Goal: Information Seeking & Learning: Find specific fact

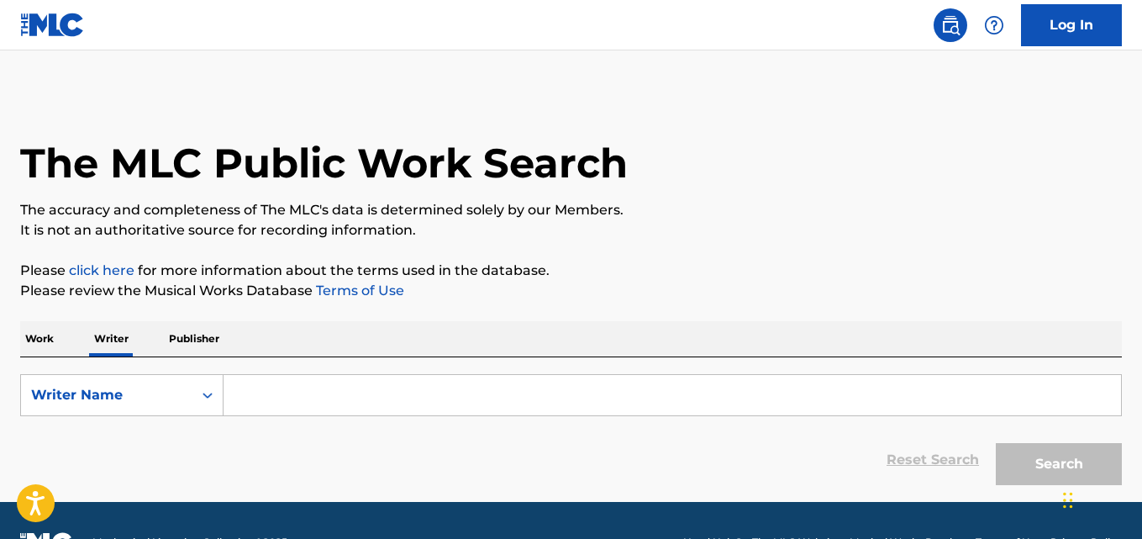
click at [331, 391] on input "Search Form" at bounding box center [673, 395] width 898 height 40
paste input "[PERSON_NAME]"
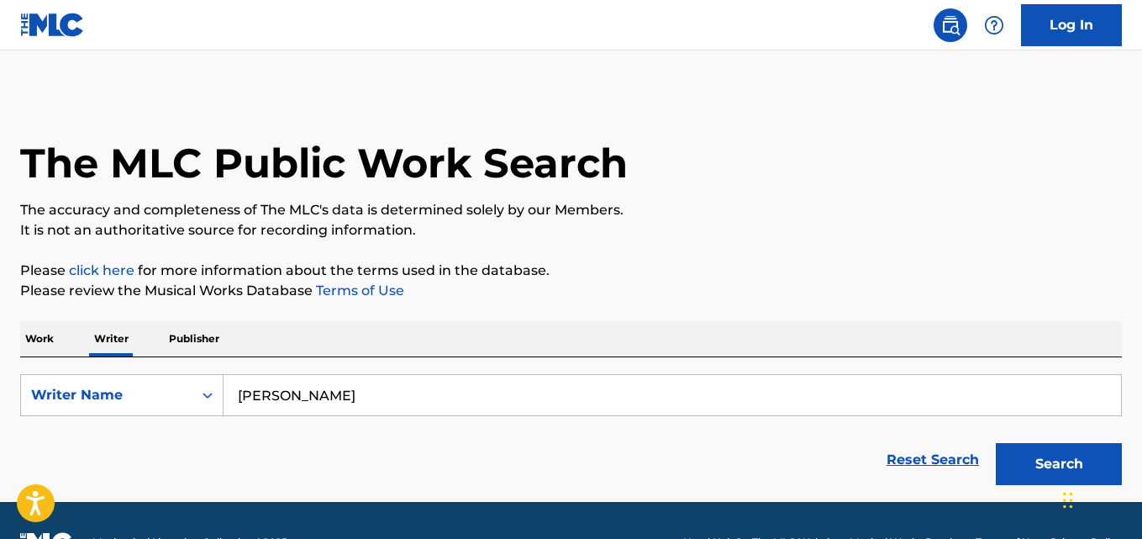
type input "[PERSON_NAME]"
click at [815, 202] on p "The accuracy and completeness of The MLC's data is determined solely by our Mem…" at bounding box center [571, 210] width 1102 height 20
click at [1074, 451] on button "Search" at bounding box center [1059, 464] width 126 height 42
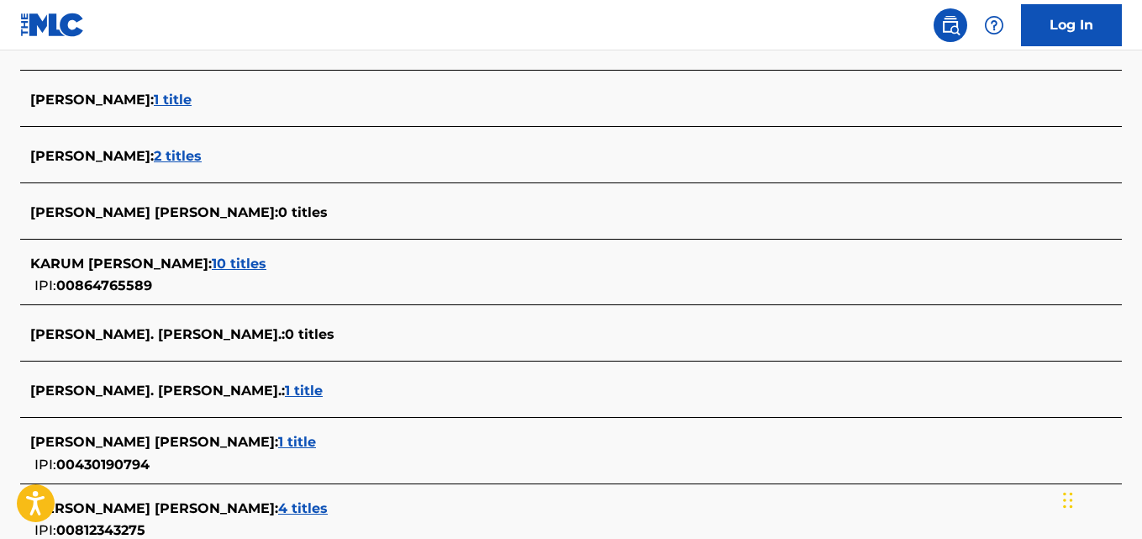
scroll to position [566, 0]
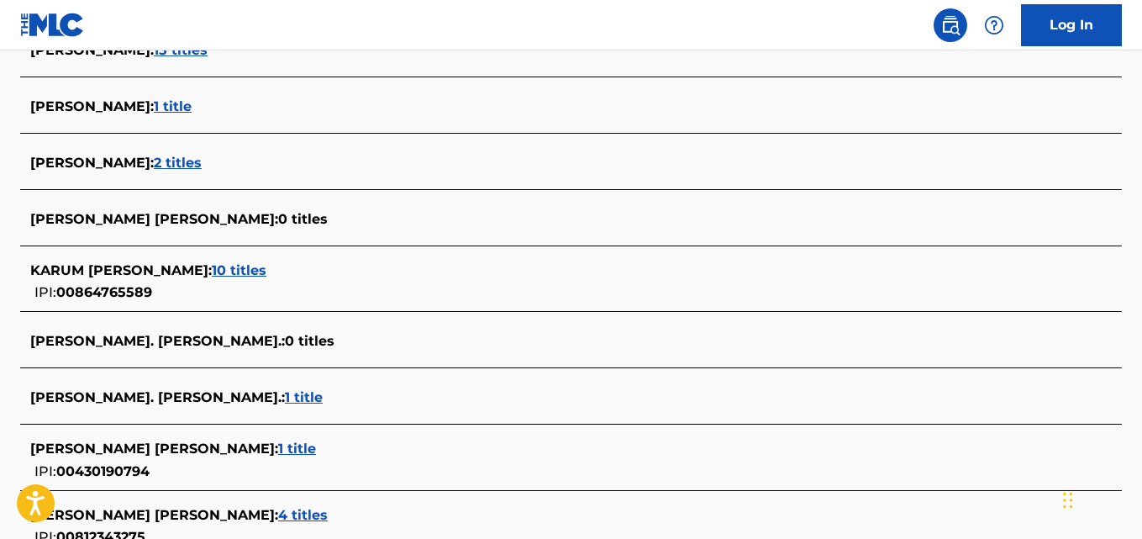
click at [286, 274] on div "KARUM [PERSON_NAME] : 10 titles" at bounding box center [549, 271] width 1038 height 20
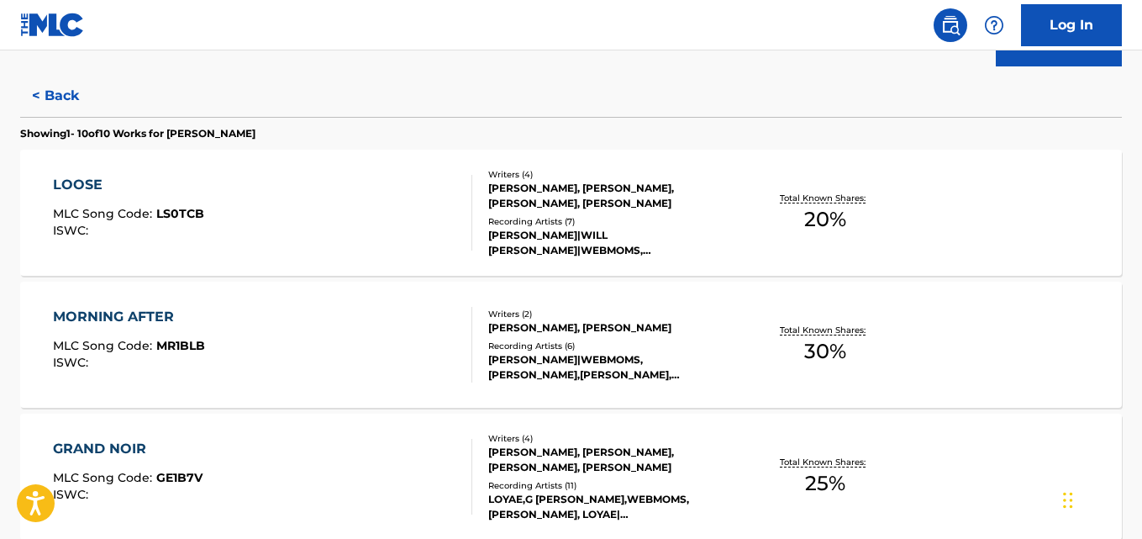
scroll to position [418, 0]
click at [887, 372] on div "MORNING AFTER MLC Song Code : MR1BLB ISWC : Writers ( 2 ) [PERSON_NAME], [PERSO…" at bounding box center [571, 345] width 1102 height 126
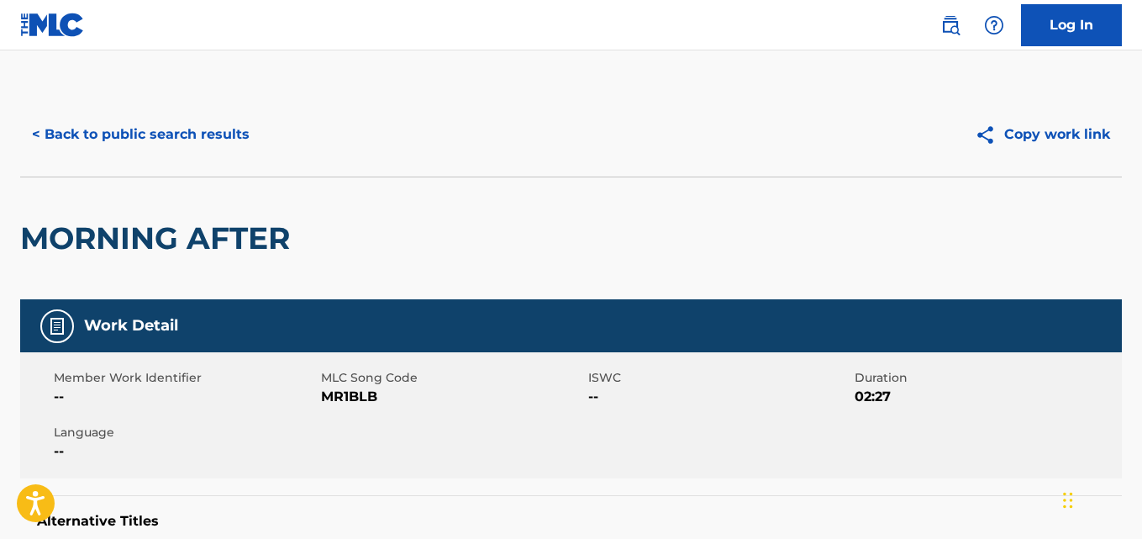
click at [55, 125] on button "< Back to public search results" at bounding box center [140, 134] width 241 height 42
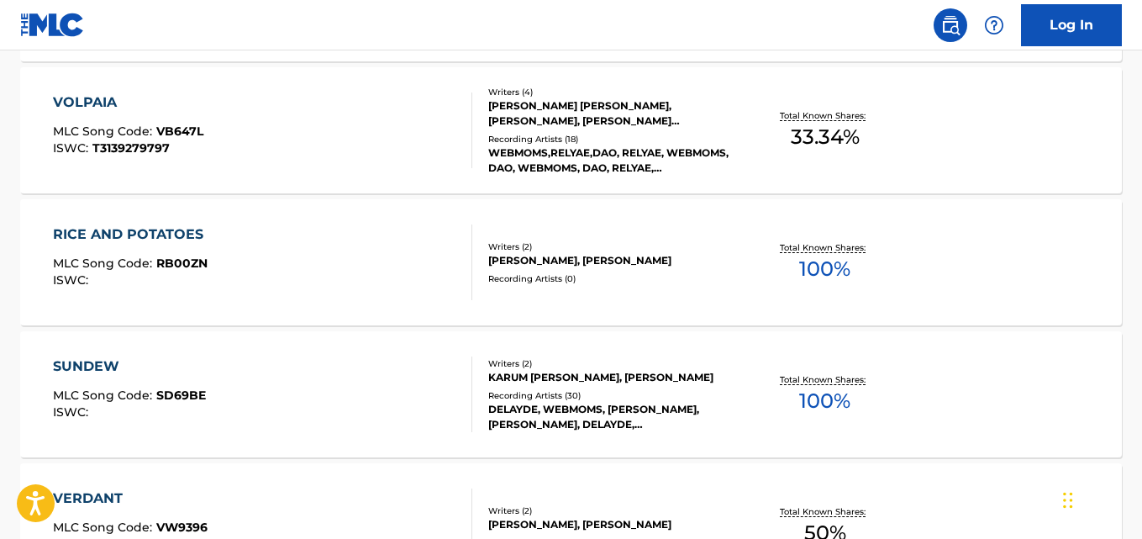
click at [908, 285] on div "Total Known Shares: 100 %" at bounding box center [825, 262] width 183 height 51
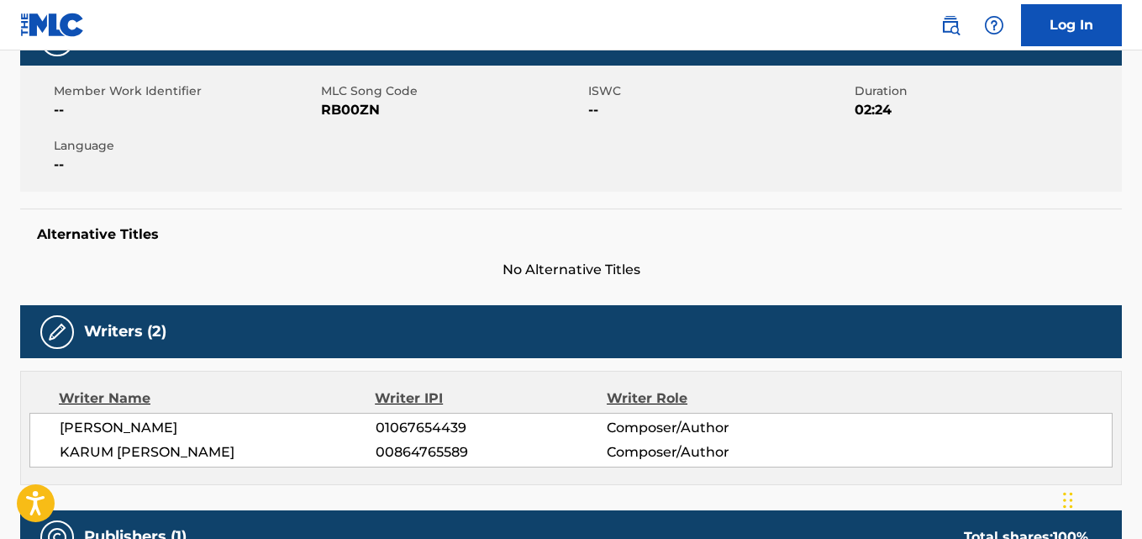
scroll to position [288, 0]
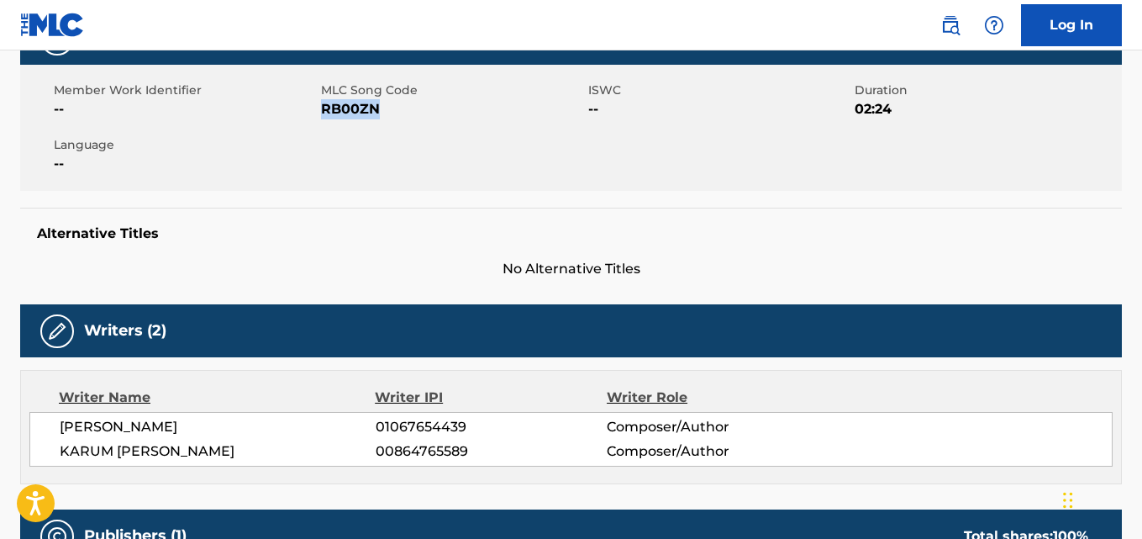
drag, startPoint x: 387, startPoint y: 114, endPoint x: 322, endPoint y: 118, distance: 64.8
click at [322, 118] on span "RB00ZN" at bounding box center [452, 109] width 263 height 20
copy span "RB00ZN"
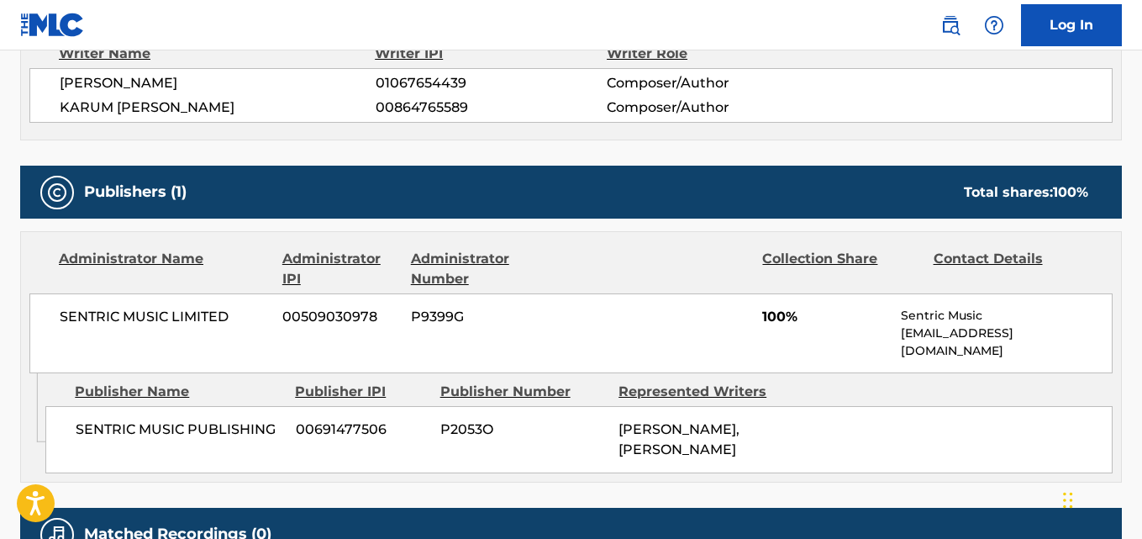
scroll to position [658, 0]
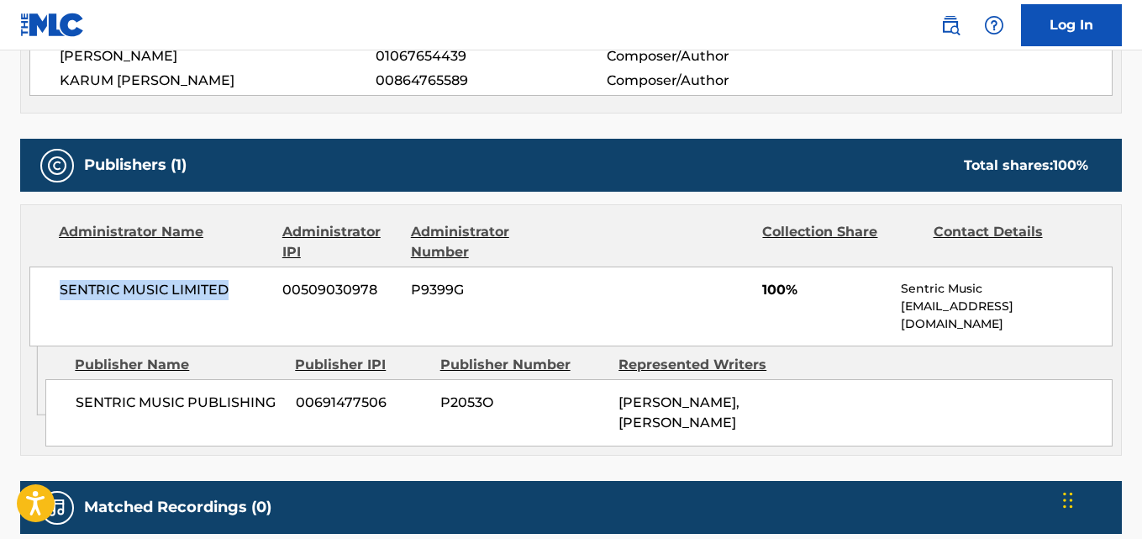
drag, startPoint x: 235, startPoint y: 293, endPoint x: 43, endPoint y: 293, distance: 192.5
click at [43, 293] on div "SENTRIC MUSIC LIMITED 00509030978 P9399G 100% Sentric Music [EMAIL_ADDRESS][DOM…" at bounding box center [571, 306] width 1084 height 80
copy span "SENTRIC MUSIC LIMITED"
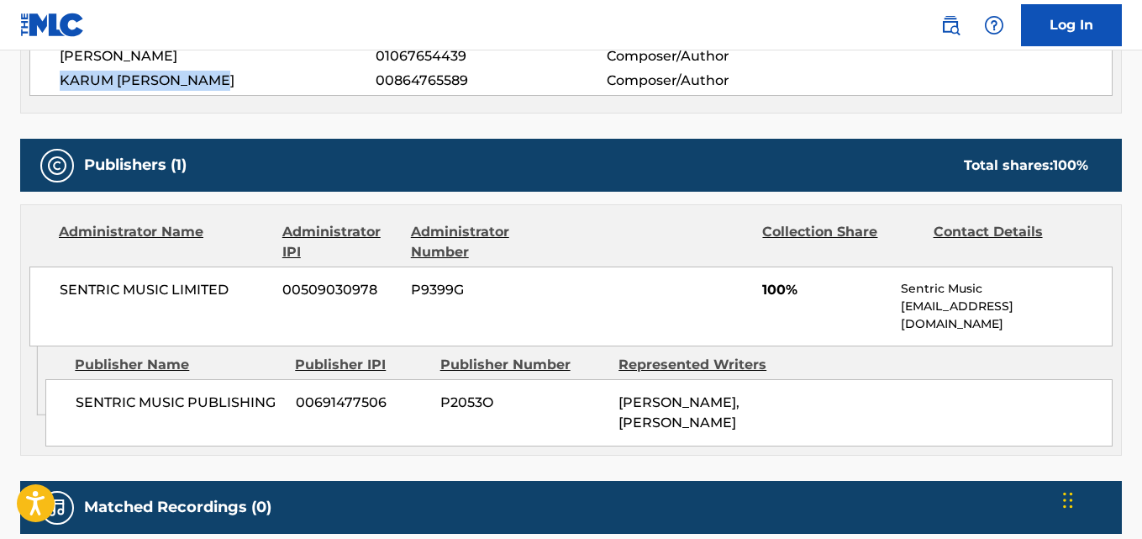
drag, startPoint x: 234, startPoint y: 79, endPoint x: 29, endPoint y: 86, distance: 205.2
click at [29, 86] on div "Writer Name Writer IPI Writer Role [PERSON_NAME] 01067654439 Composer/Author [P…" at bounding box center [571, 56] width 1102 height 114
copy span "KARUM [PERSON_NAME]"
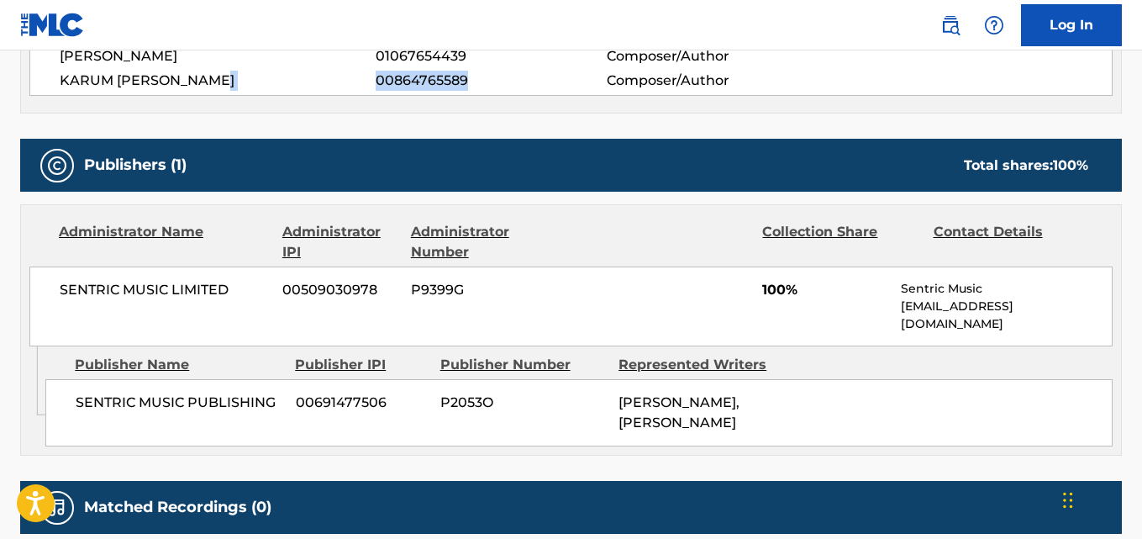
drag, startPoint x: 472, startPoint y: 82, endPoint x: 356, endPoint y: 84, distance: 116.0
click at [356, 84] on div "KARUM [PERSON_NAME] 00864765589 Composer/Author" at bounding box center [586, 81] width 1053 height 20
copy div "00864765589"
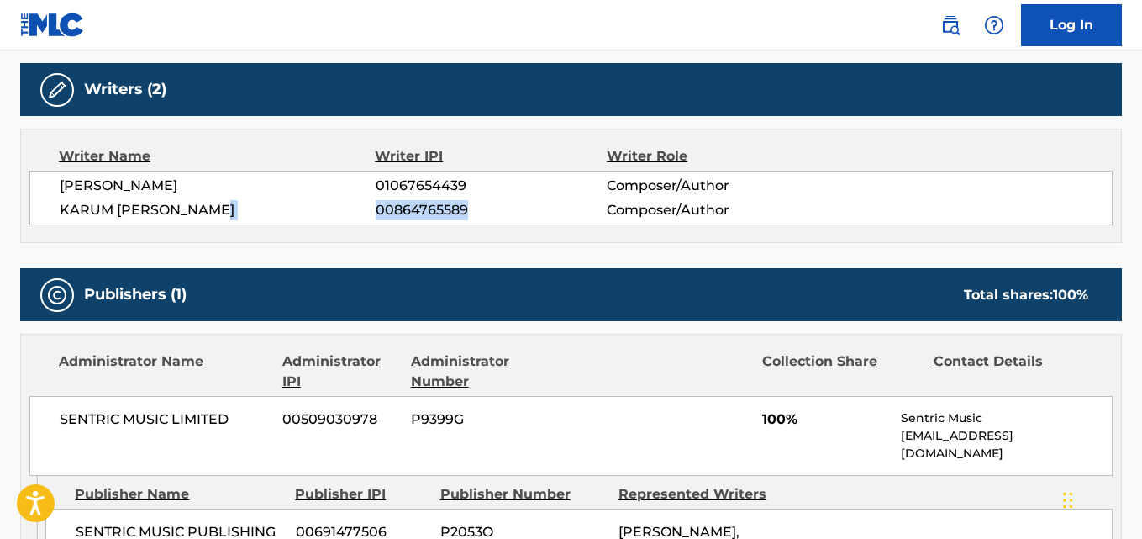
scroll to position [0, 0]
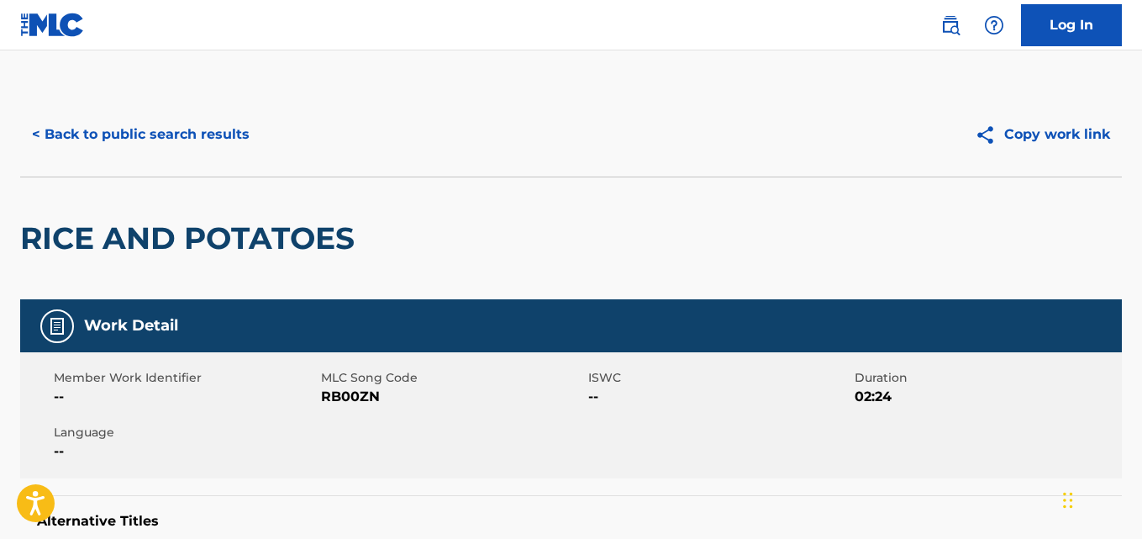
click at [213, 122] on button "< Back to public search results" at bounding box center [140, 134] width 241 height 42
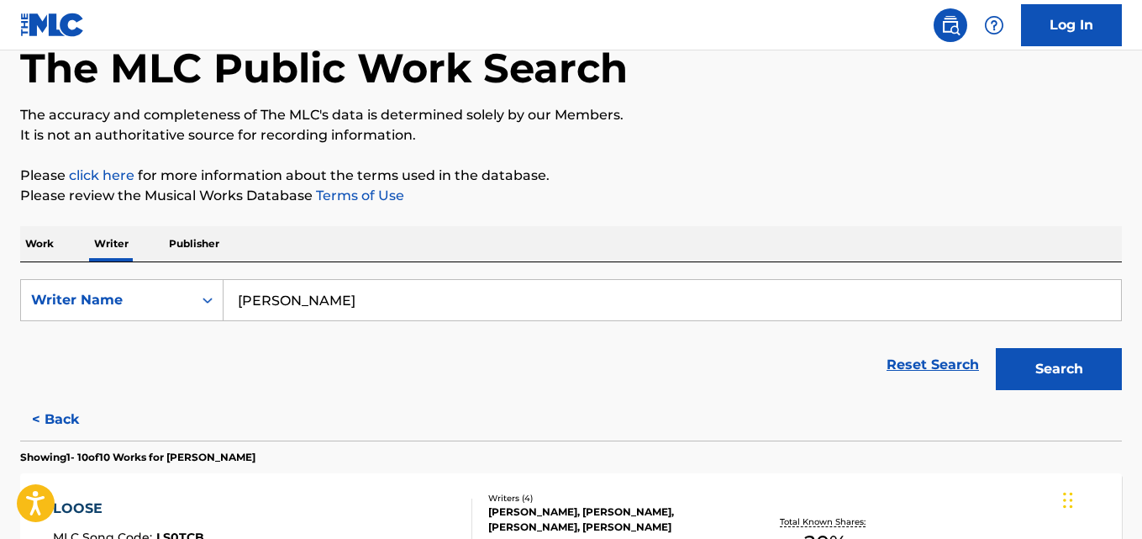
click at [437, 298] on input "[PERSON_NAME]" at bounding box center [673, 300] width 898 height 40
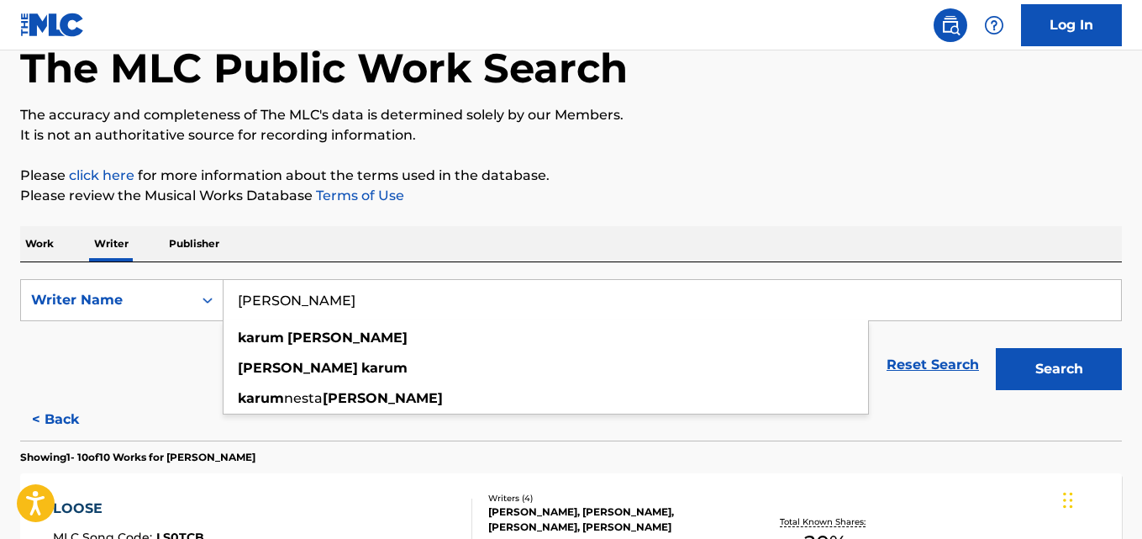
paste input "[PERSON_NAME]"
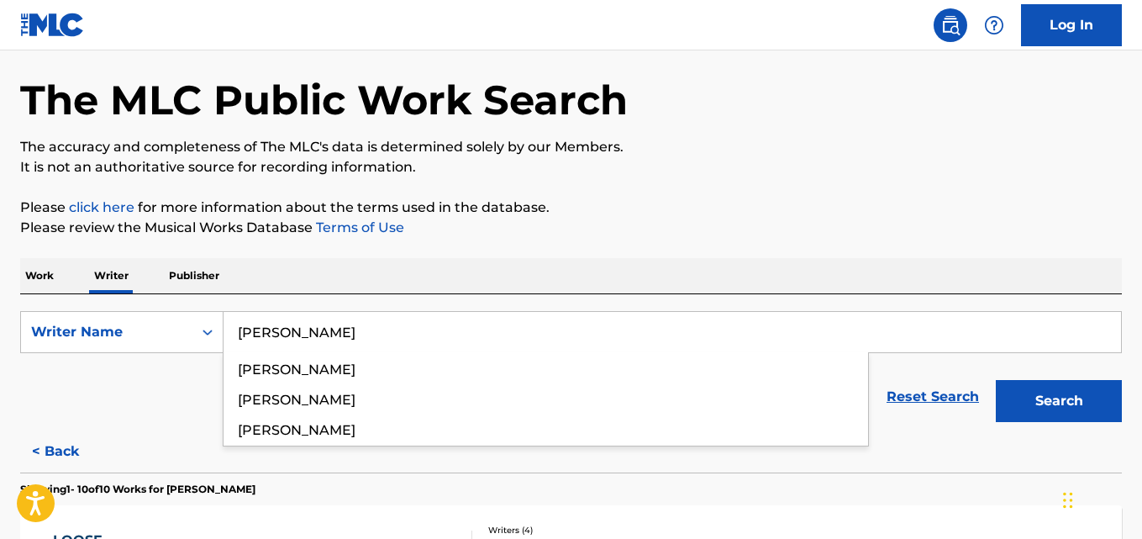
scroll to position [0, 0]
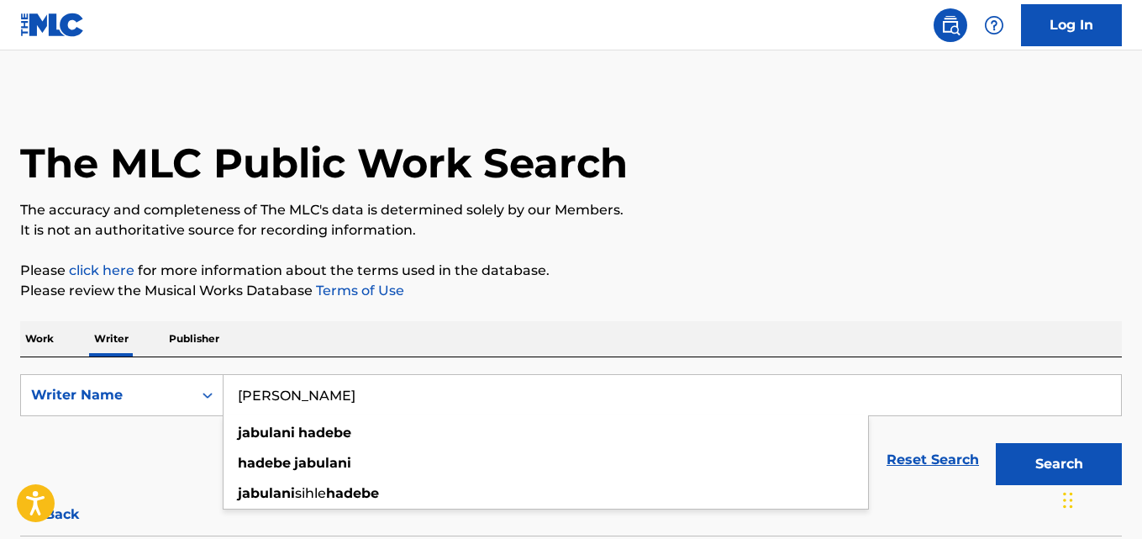
type input "[PERSON_NAME]"
click at [926, 223] on p "It is not an authoritative source for recording information." at bounding box center [571, 230] width 1102 height 20
click at [1038, 453] on button "Search" at bounding box center [1059, 464] width 126 height 42
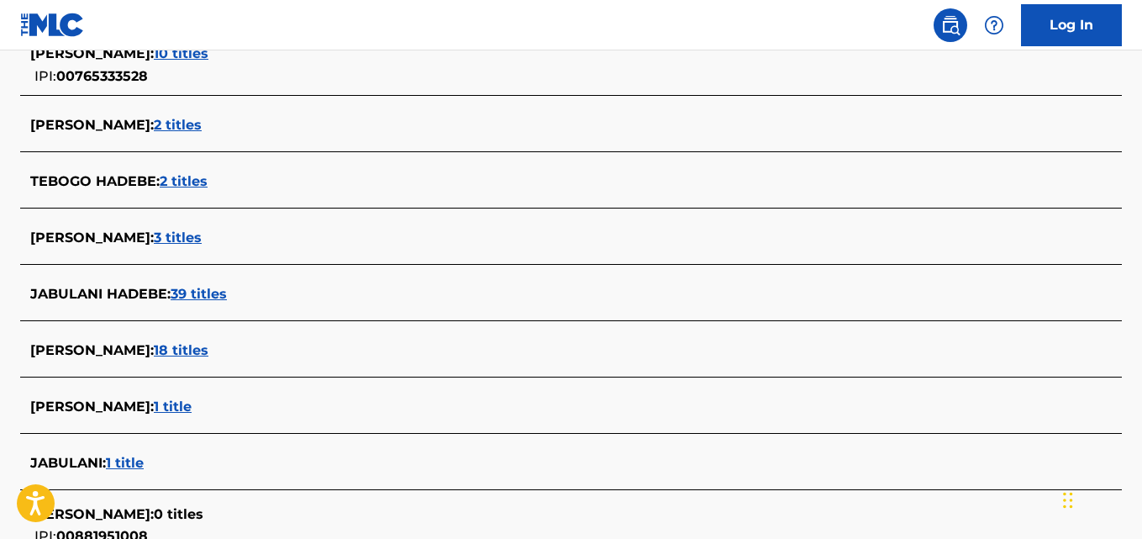
scroll to position [483, 0]
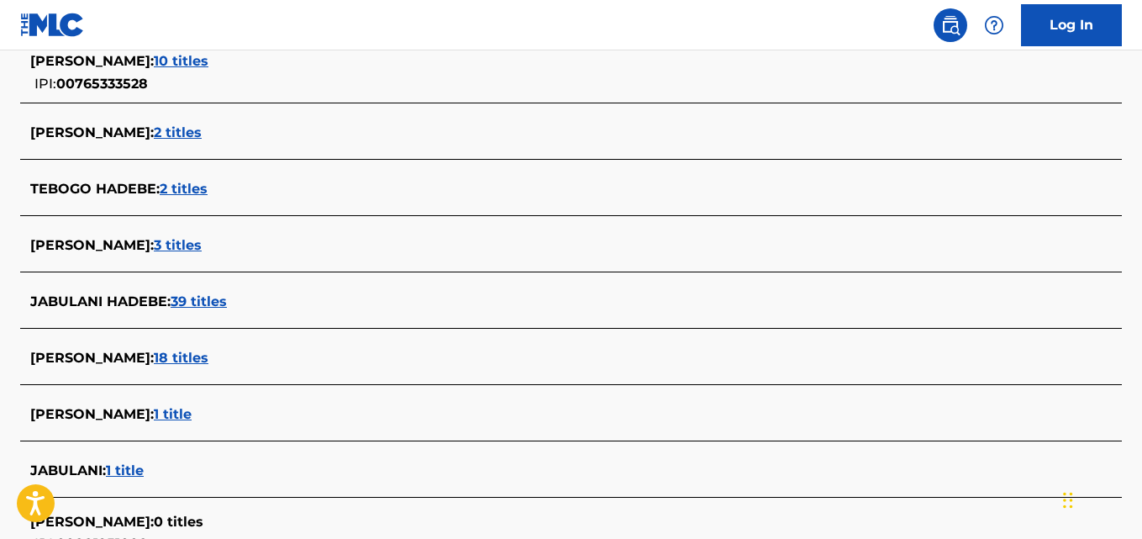
click at [227, 304] on span "39 titles" at bounding box center [199, 301] width 56 height 16
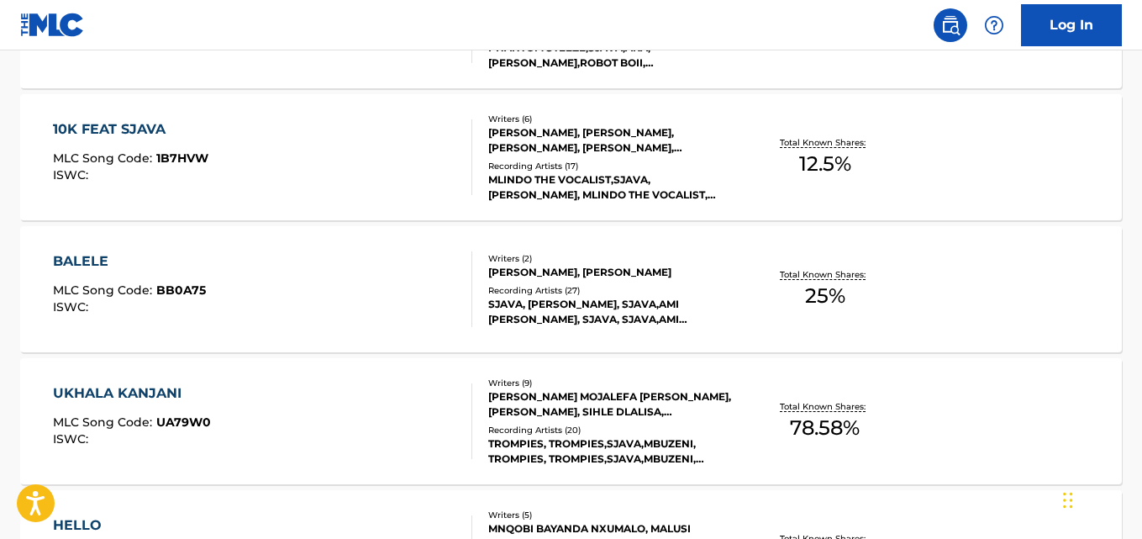
scroll to position [1137, 0]
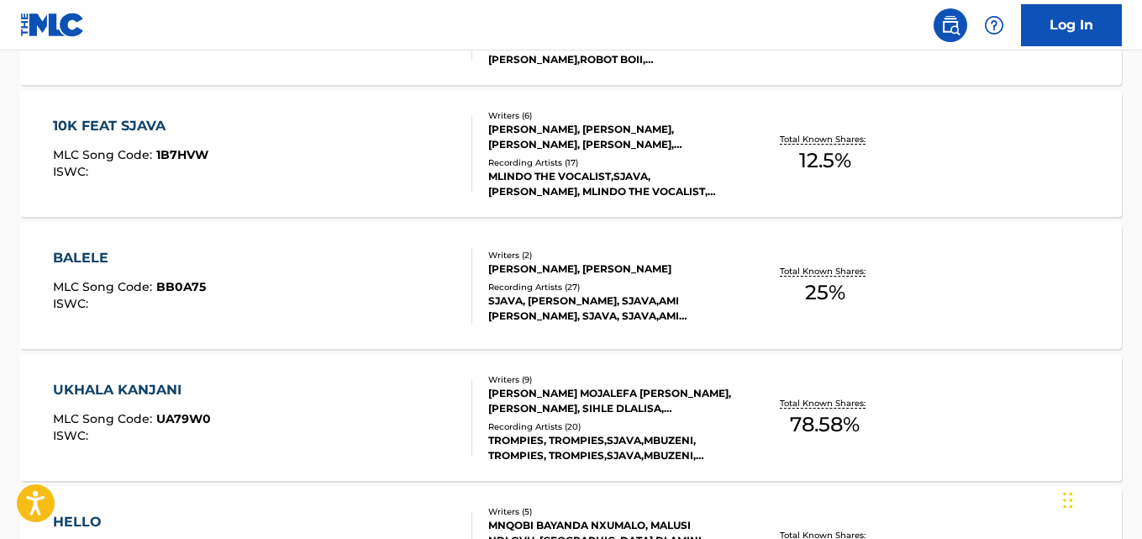
click at [459, 262] on div at bounding box center [464, 286] width 13 height 76
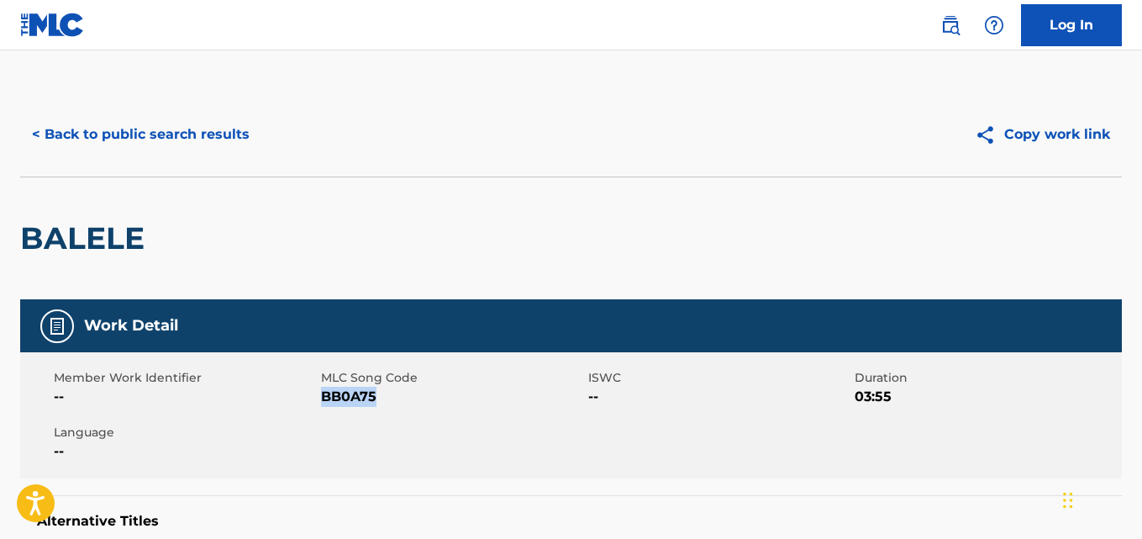
drag, startPoint x: 380, startPoint y: 392, endPoint x: 321, endPoint y: 406, distance: 60.6
click at [321, 406] on span "BB0A75" at bounding box center [452, 397] width 263 height 20
copy span "BB0A75"
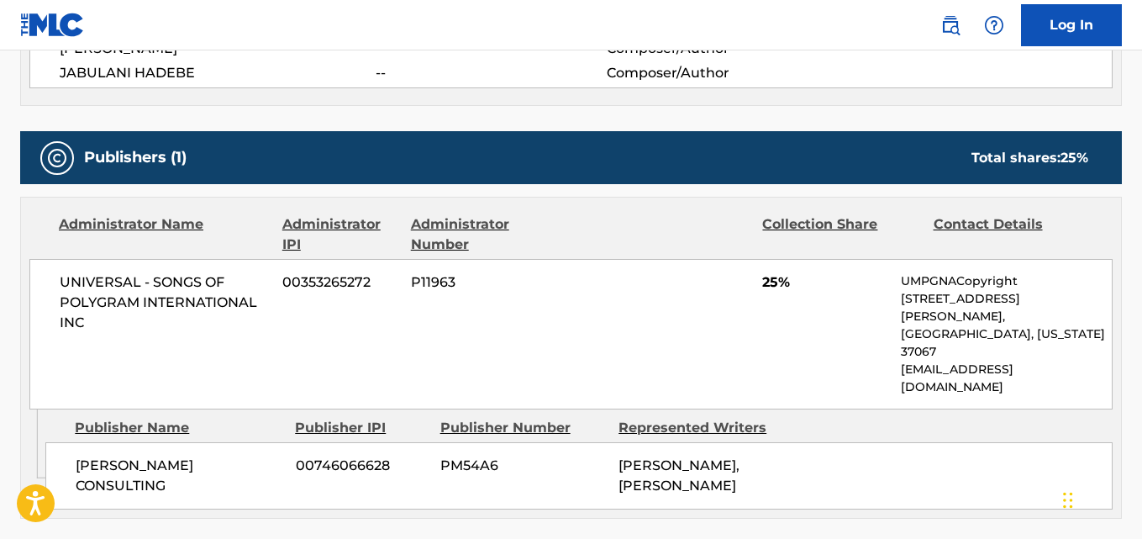
scroll to position [672, 0]
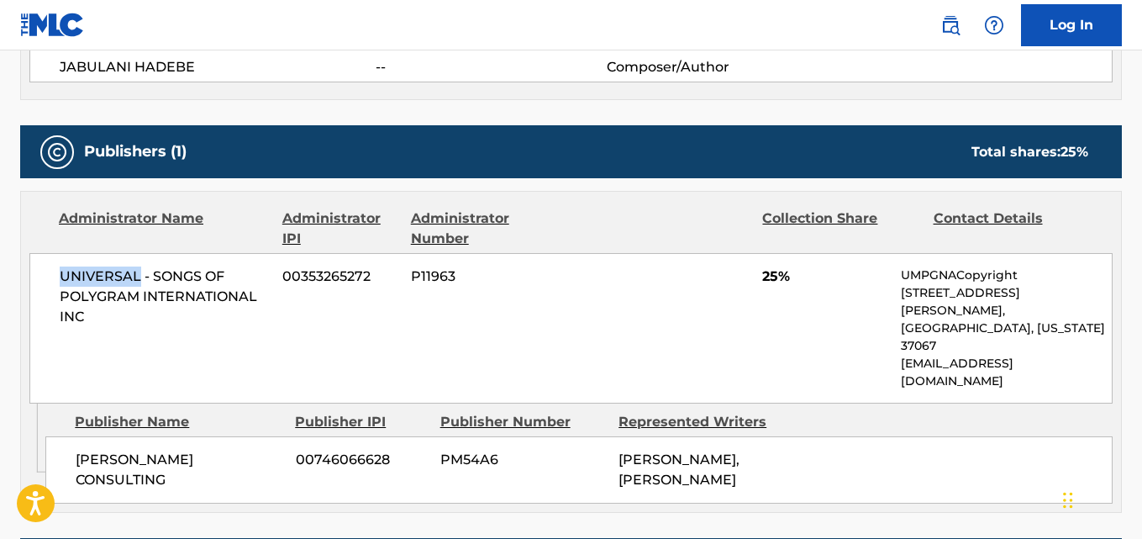
drag, startPoint x: 56, startPoint y: 272, endPoint x: 140, endPoint y: 278, distance: 83.4
click at [140, 278] on div "UNIVERSAL - SONGS OF POLYGRAM INTERNATIONAL INC 00353265272 P11963 25% UMPGNACo…" at bounding box center [571, 328] width 1084 height 150
copy span "UNIVERSAL"
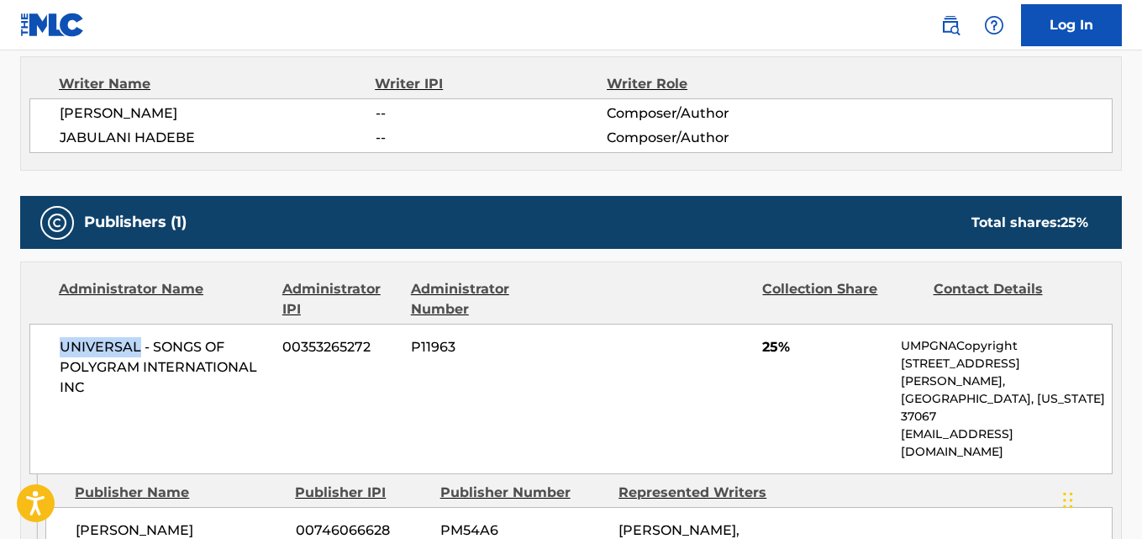
scroll to position [588, 0]
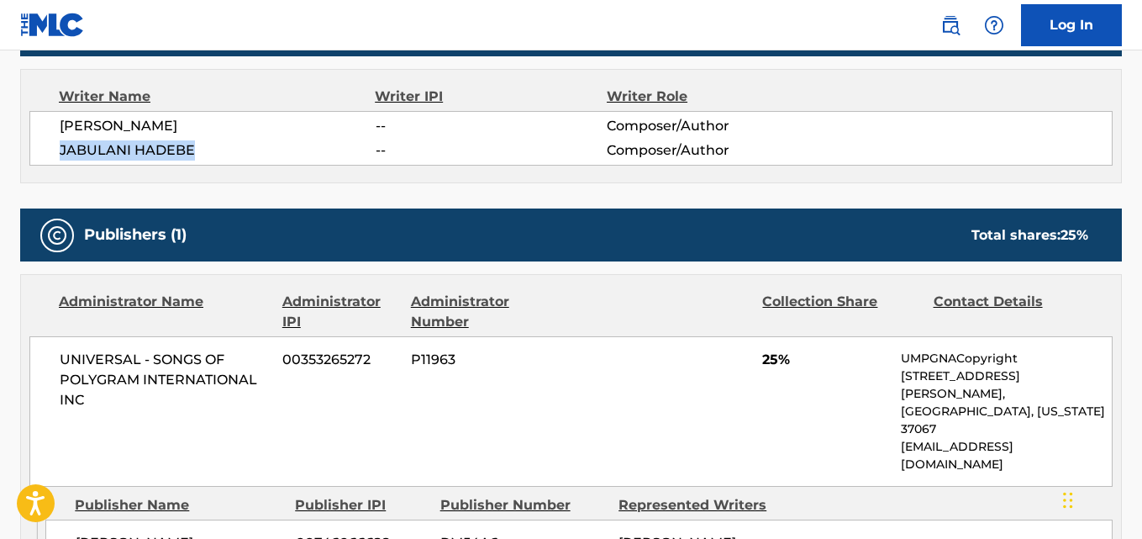
drag, startPoint x: 202, startPoint y: 152, endPoint x: 59, endPoint y: 157, distance: 143.0
click at [59, 157] on div "[PERSON_NAME] -- Composer/Author [PERSON_NAME] -- Composer/Author" at bounding box center [571, 138] width 1084 height 55
copy span "JABULANI HADEBE"
